Goal: Find specific page/section: Find specific page/section

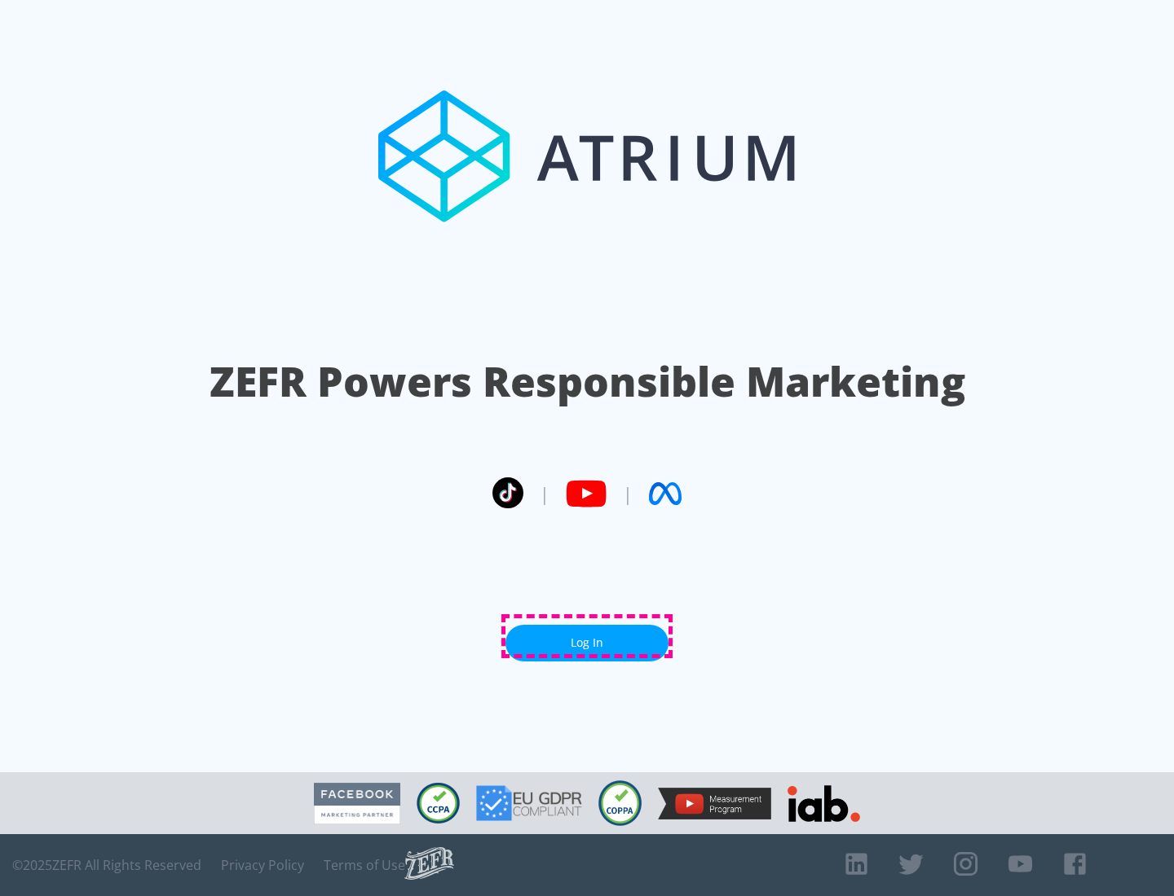
click at [587, 637] on link "Log In" at bounding box center [586, 643] width 163 height 37
